Goal: Task Accomplishment & Management: Manage account settings

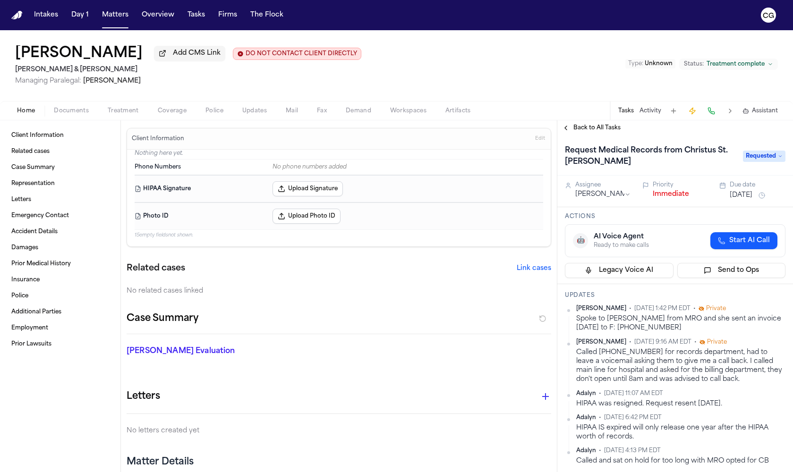
scroll to position [240, 0]
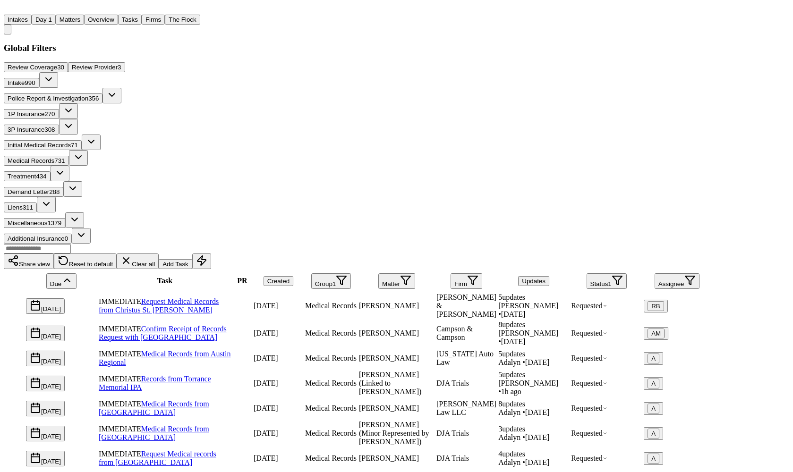
click at [248, 43] on main "Global Filters Review Coverage 30 Review Provider 3 Intake 990 Police Report & …" at bounding box center [358, 340] width 708 height 595
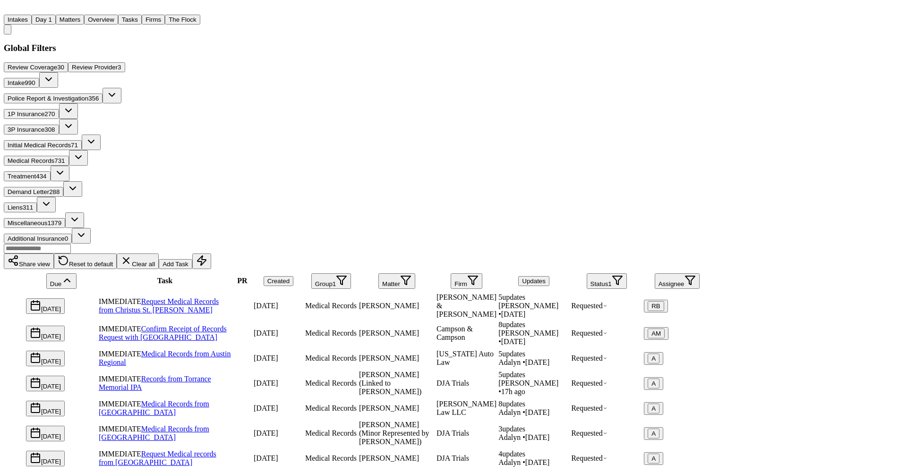
click at [54, 157] on span "Medical Records" at bounding box center [31, 160] width 47 height 7
click at [611, 281] on span "1" at bounding box center [609, 284] width 3 height 7
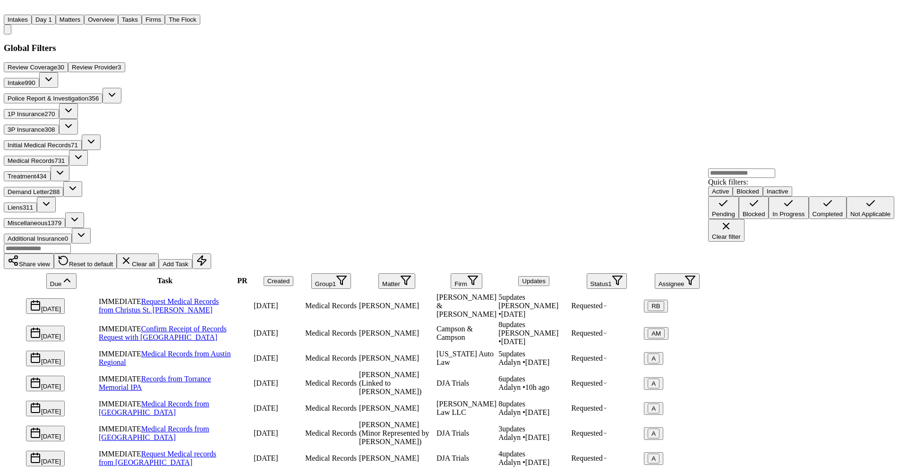
click at [772, 218] on div "In Progress" at bounding box center [788, 214] width 32 height 7
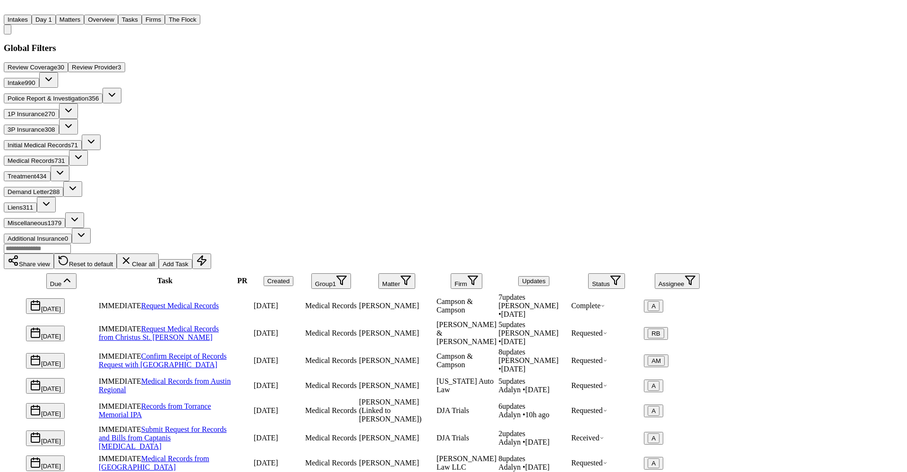
click at [625, 274] on button "Status" at bounding box center [606, 282] width 37 height 16
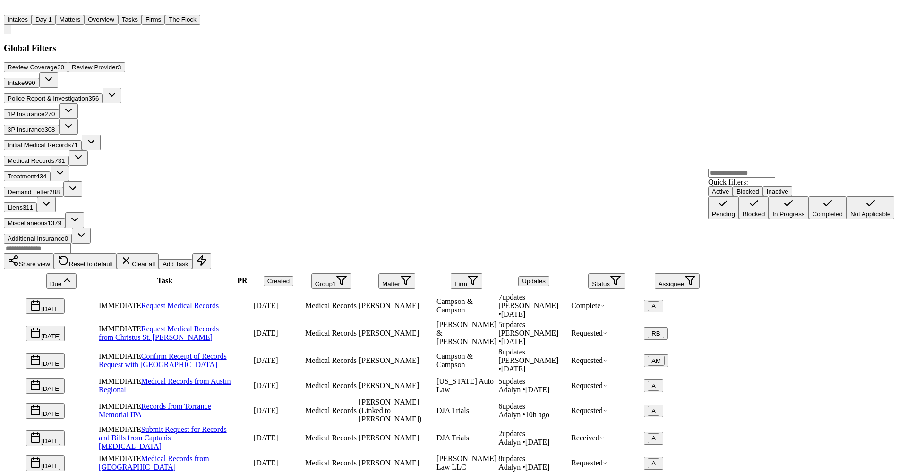
click at [735, 218] on div "Pending" at bounding box center [723, 214] width 23 height 7
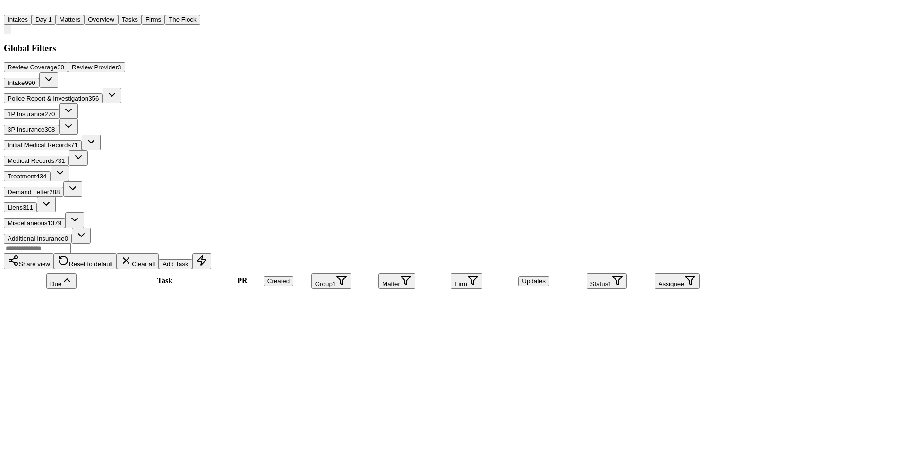
scroll to position [56, 0]
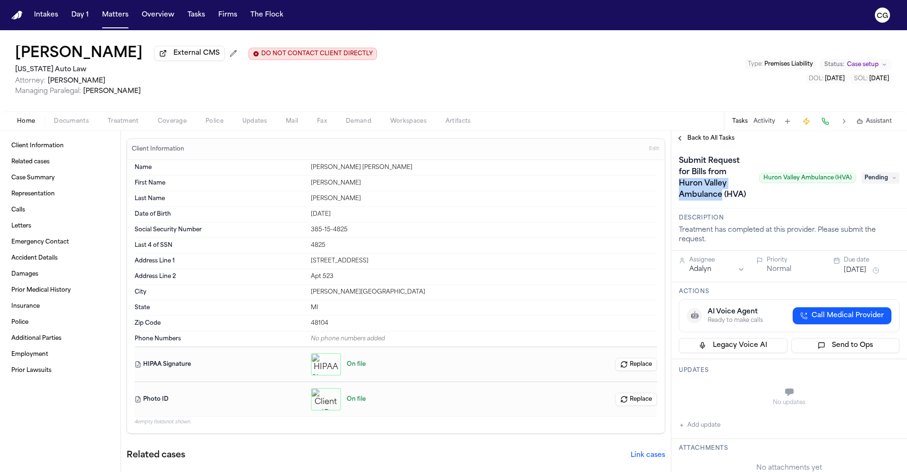
drag, startPoint x: 679, startPoint y: 185, endPoint x: 728, endPoint y: 197, distance: 50.0
click at [728, 197] on h1 "Submit Request for Bills from Huron Valley Ambulance (HVA)" at bounding box center [715, 178] width 80 height 49
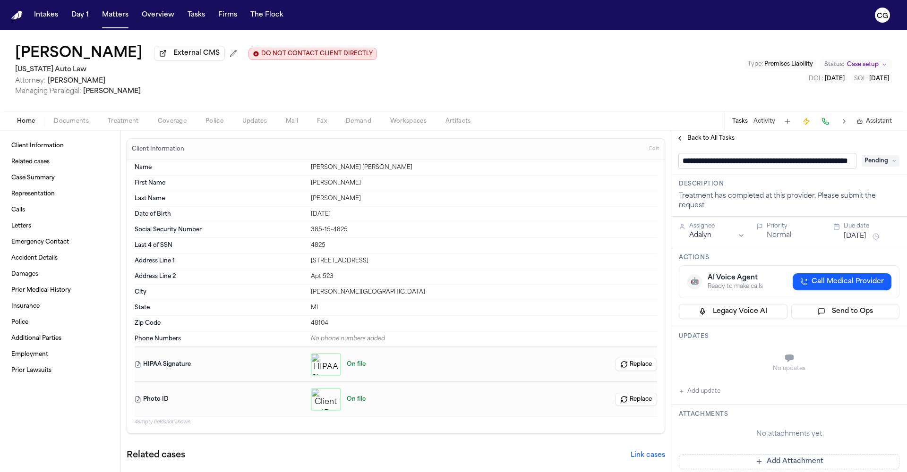
scroll to position [0, 68]
drag, startPoint x: 729, startPoint y: 163, endPoint x: 821, endPoint y: 165, distance: 92.6
click at [821, 165] on input "**********" at bounding box center [764, 162] width 170 height 16
click at [727, 167] on input "**********" at bounding box center [764, 162] width 170 height 16
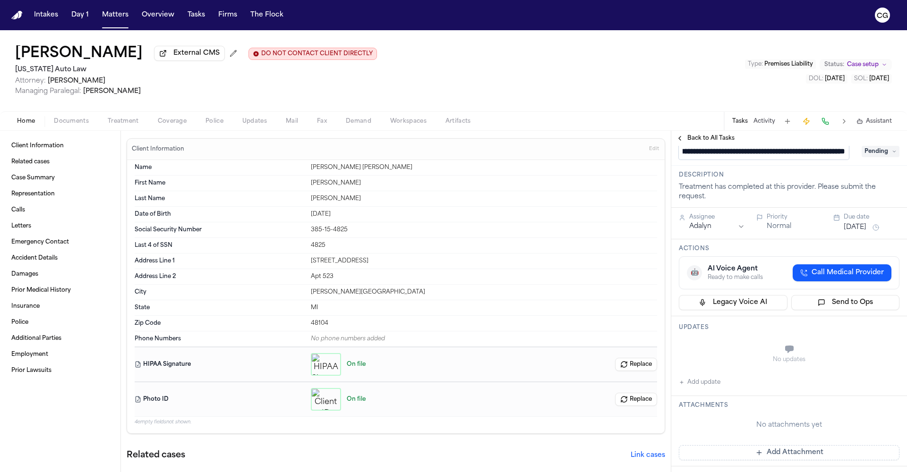
scroll to position [8, 0]
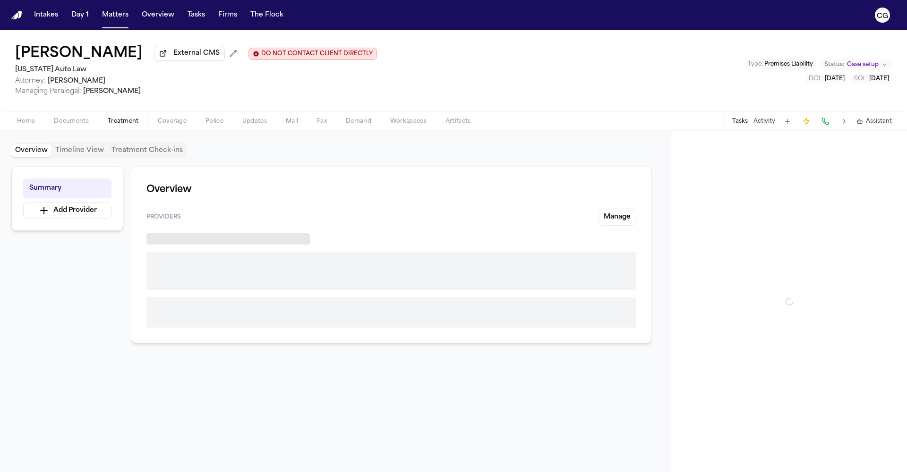
click at [120, 123] on span "Treatment" at bounding box center [123, 122] width 31 height 8
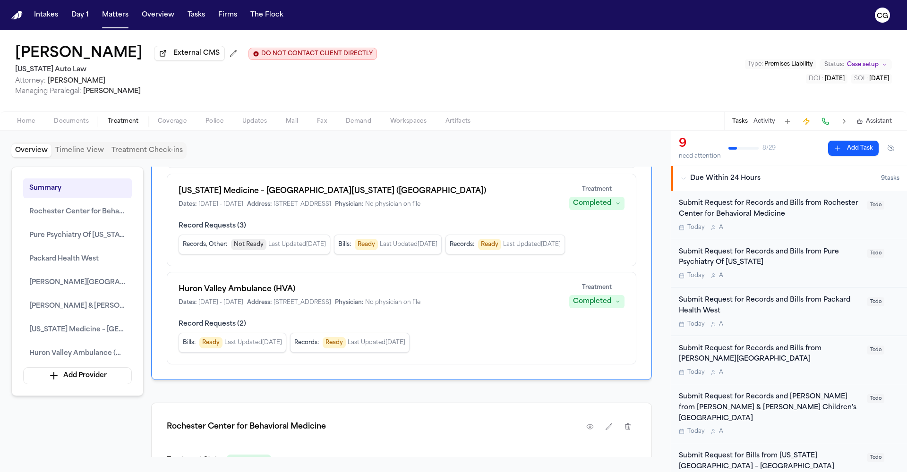
scroll to position [553, 0]
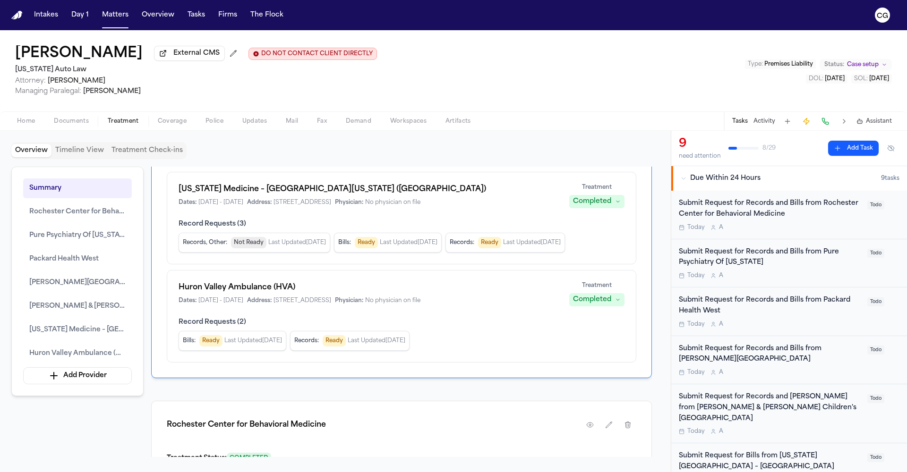
click at [254, 287] on h1 "Huron Valley Ambulance (HVA)" at bounding box center [368, 287] width 379 height 11
click at [254, 292] on h1 "Huron Valley Ambulance (HVA)" at bounding box center [368, 287] width 379 height 11
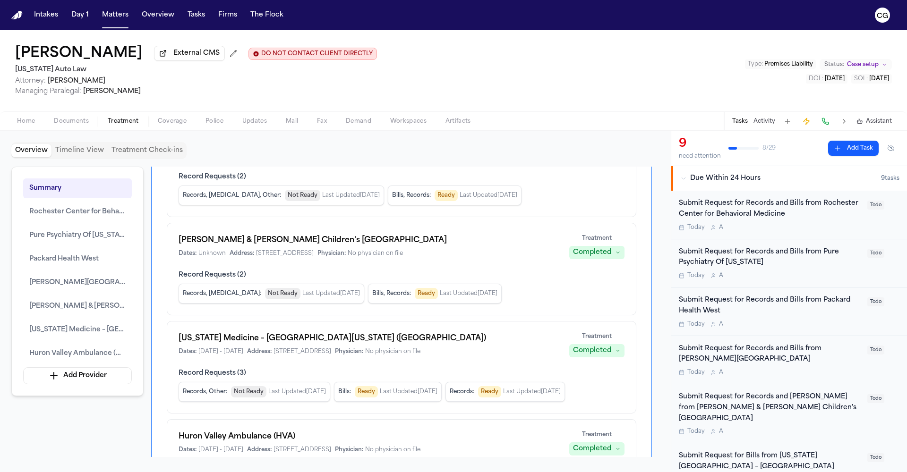
scroll to position [405, 0]
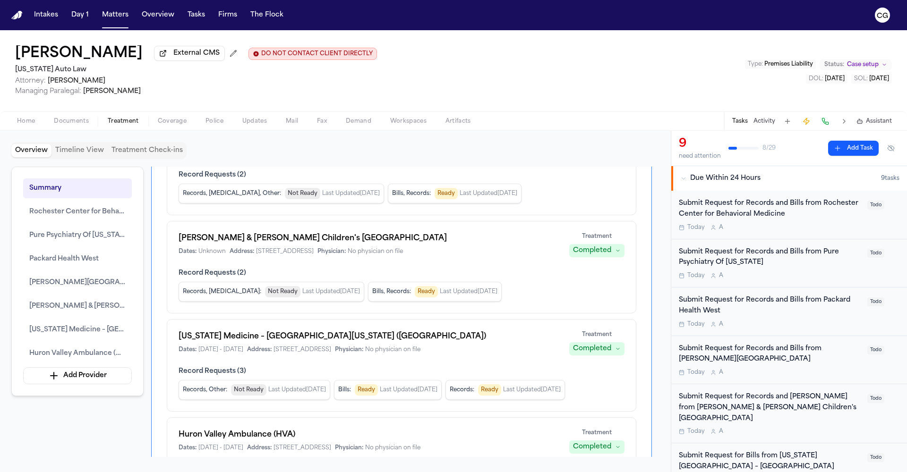
click at [238, 437] on h1 "Huron Valley Ambulance (HVA)" at bounding box center [368, 434] width 379 height 11
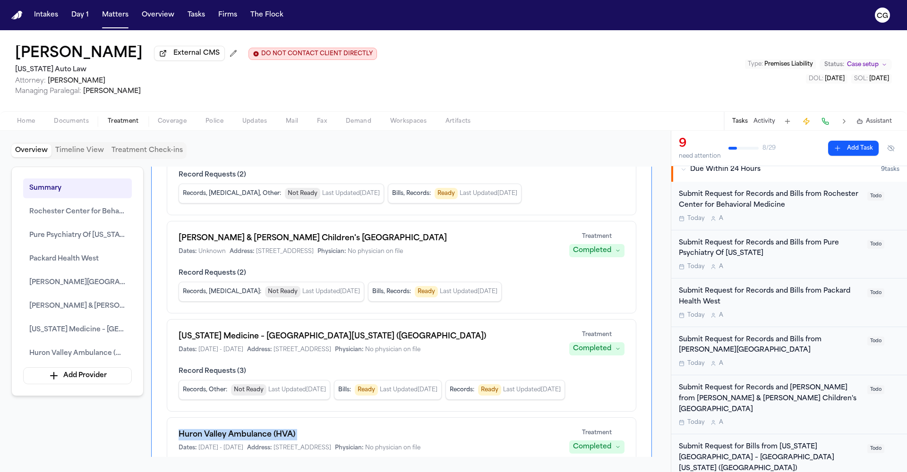
click at [305, 439] on h1 "Huron Valley Ambulance (HVA)" at bounding box center [368, 434] width 379 height 11
click at [284, 437] on h1 "Huron Valley Ambulance (HVA)" at bounding box center [368, 434] width 379 height 11
click at [70, 359] on span "Huron Valley Ambulance (HVA)" at bounding box center [77, 353] width 96 height 11
click at [104, 359] on span "Huron Valley Ambulance (HVA)" at bounding box center [77, 353] width 96 height 11
click at [90, 316] on button "Ann & Robert H. Lurie Children's Hospital Of Chicago" at bounding box center [77, 307] width 109 height 20
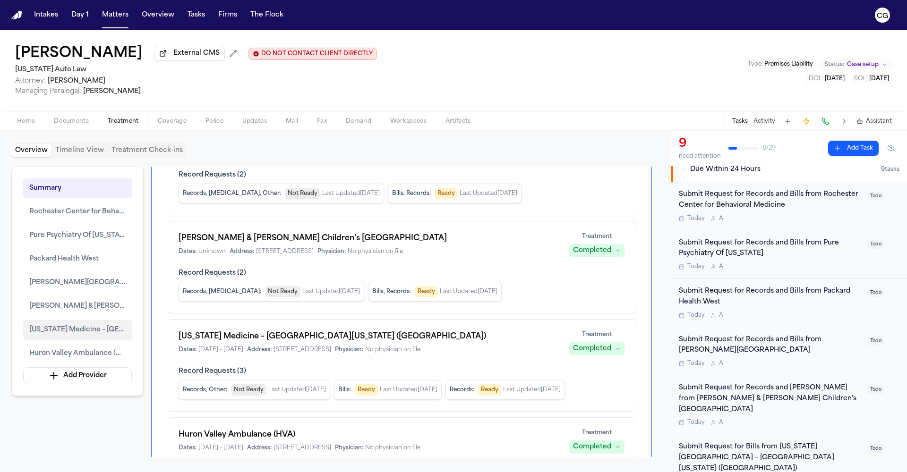
click at [91, 331] on span "Michigan Medicine – University of Michigan Health (University Hospital)" at bounding box center [77, 330] width 96 height 11
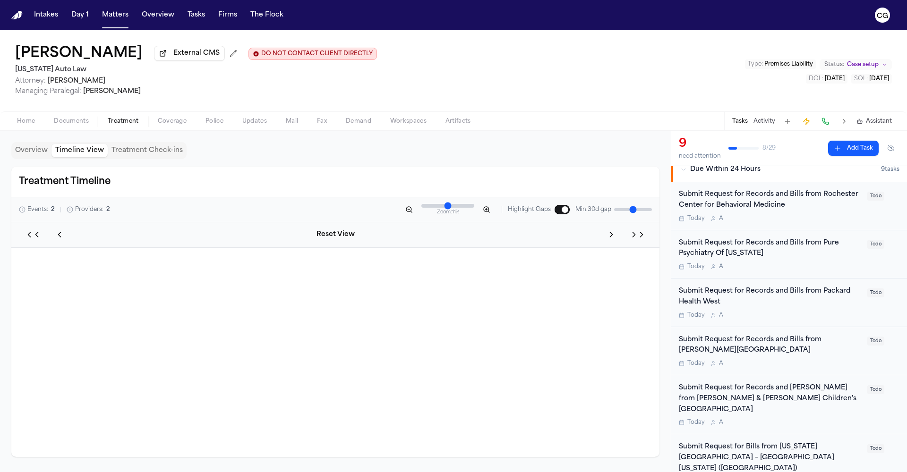
click at [91, 154] on button "Timeline View" at bounding box center [79, 150] width 56 height 13
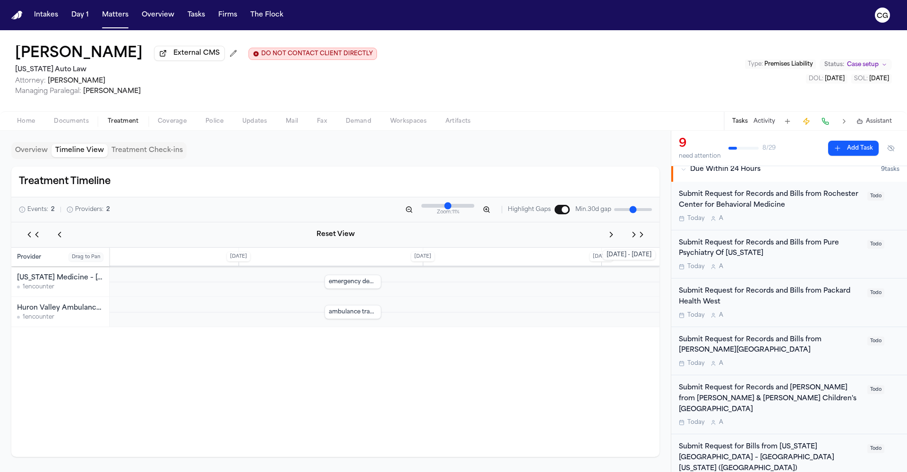
click at [59, 314] on div "Huron Valley Ambulance (HVA) Completed" at bounding box center [60, 308] width 86 height 10
click at [118, 156] on button "Treatment Check-ins" at bounding box center [147, 150] width 79 height 13
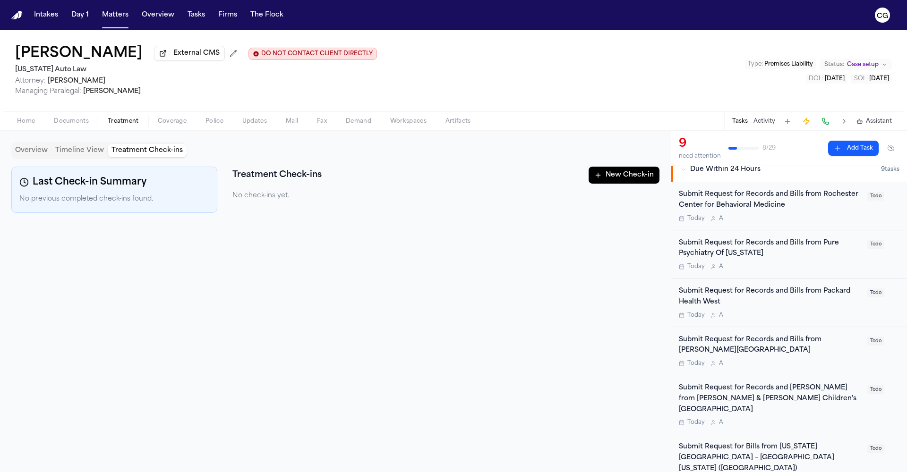
click at [82, 155] on button "Timeline View" at bounding box center [79, 150] width 56 height 13
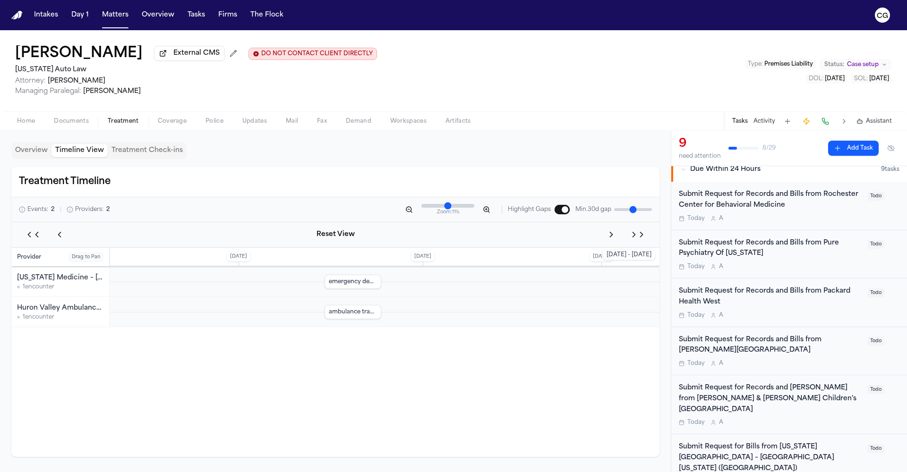
click at [37, 157] on button "Overview" at bounding box center [31, 150] width 40 height 13
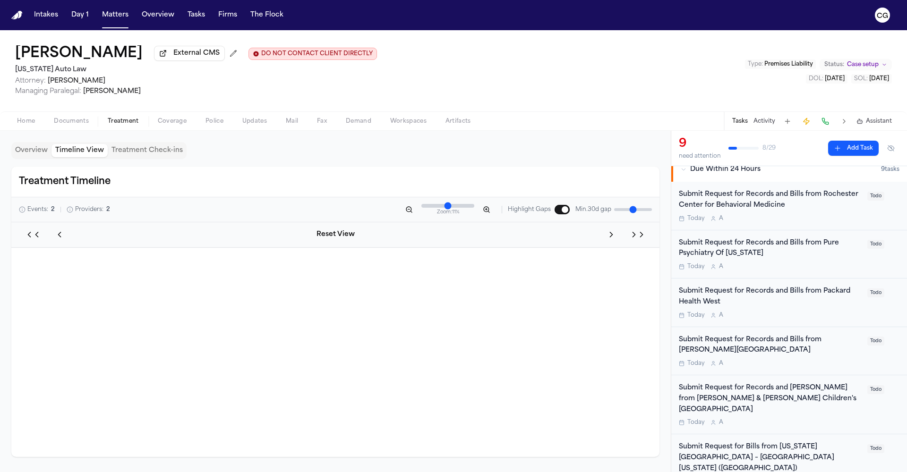
click at [92, 156] on button "Timeline View" at bounding box center [79, 150] width 56 height 13
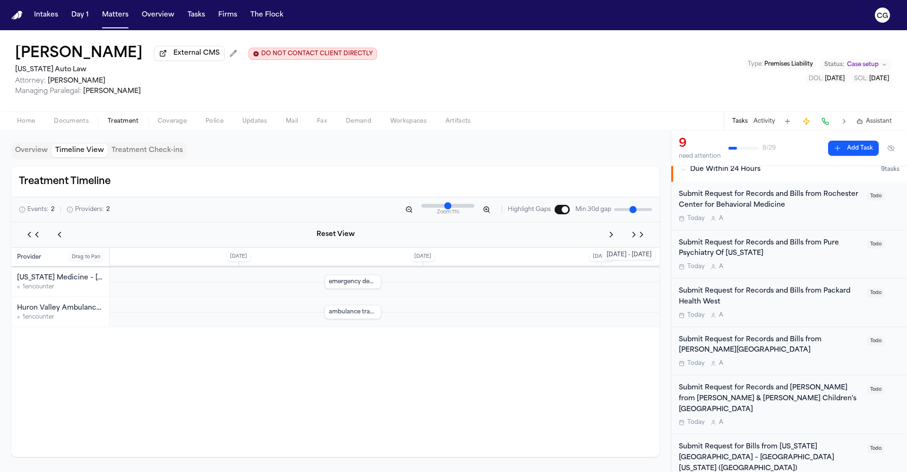
drag, startPoint x: 160, startPoint y: 157, endPoint x: 94, endPoint y: 162, distance: 66.8
click at [160, 157] on button "Treatment Check-ins" at bounding box center [147, 150] width 79 height 13
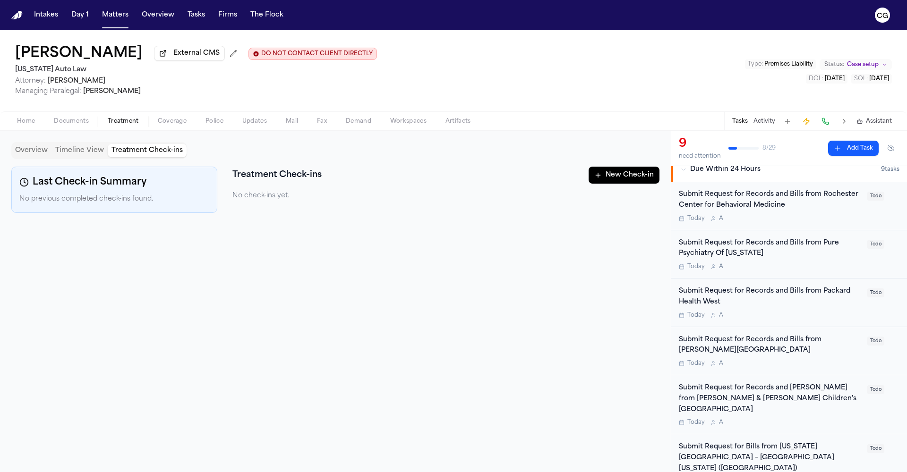
click at [21, 154] on button "Overview" at bounding box center [31, 150] width 40 height 13
